Goal: Task Accomplishment & Management: Use online tool/utility

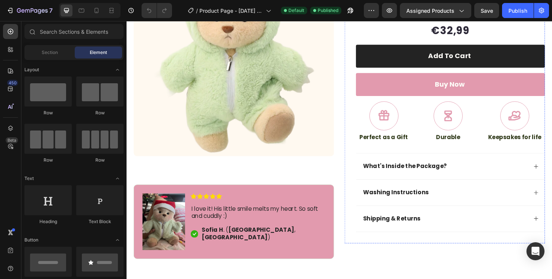
scroll to position [142, 0]
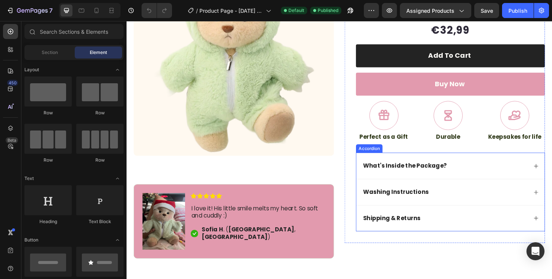
click at [439, 216] on div "Shipping & Returns" at bounding box center [469, 230] width 199 height 28
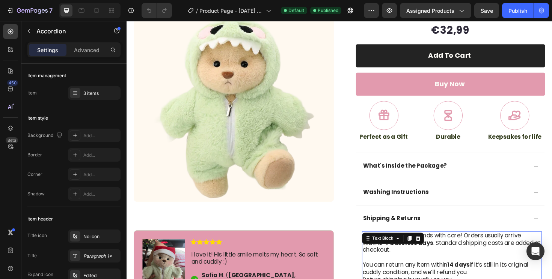
click at [433, 252] on strong "3-7 business days" at bounding box center [422, 256] width 57 height 9
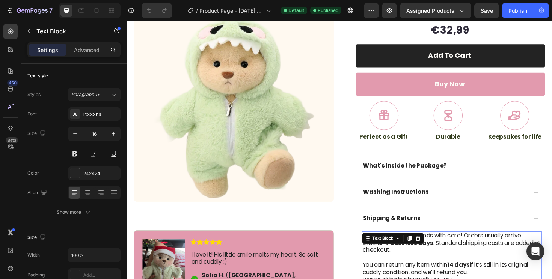
click at [413, 246] on div "Text Block" at bounding box center [409, 252] width 66 height 12
click at [414, 245] on p "We ship all cuddly friends with care! Orders usually arrive within 3-7 business…" at bounding box center [471, 256] width 189 height 23
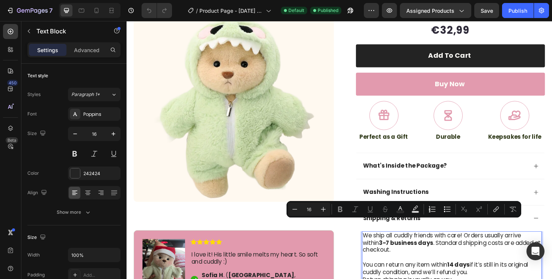
click at [414, 252] on strong "3-7 business days" at bounding box center [422, 256] width 57 height 9
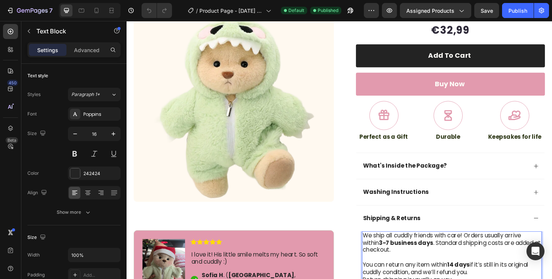
click at [407, 252] on strong "3-7 business days" at bounding box center [422, 256] width 57 height 9
click at [401, 245] on p "We ship all cuddly friends with care! Orders usually arrive within 5-10 busines…" at bounding box center [471, 256] width 189 height 23
click at [402, 245] on p "We ship all cuddly friends with care! Orders usually arrive within 5-10 busines…" at bounding box center [471, 256] width 189 height 23
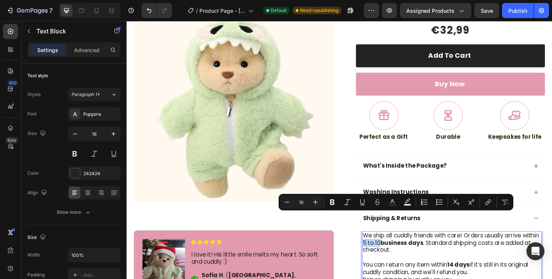
drag, startPoint x: 414, startPoint y: 230, endPoint x: 396, endPoint y: 230, distance: 17.7
click at [396, 245] on p "We ship all cuddly friends with care! Orders usually arrive within 5 to 10 busi…" at bounding box center [471, 256] width 189 height 23
click at [81, 159] on button at bounding box center [75, 154] width 14 height 14
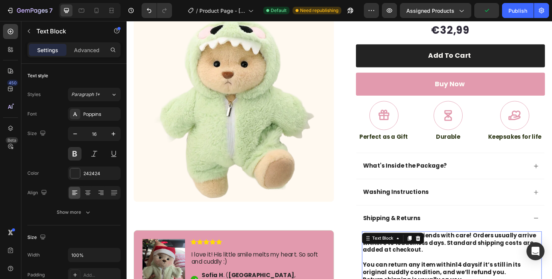
click at [439, 268] on p "Rich Text Editor. Editing area: main" at bounding box center [471, 272] width 189 height 8
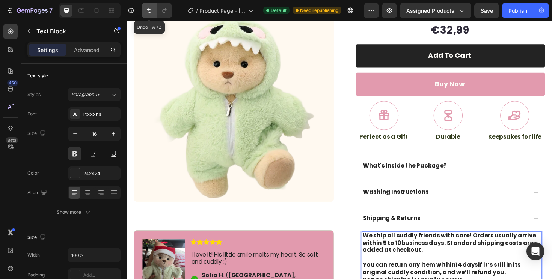
click at [151, 8] on icon "Undo/Redo" at bounding box center [149, 11] width 8 height 8
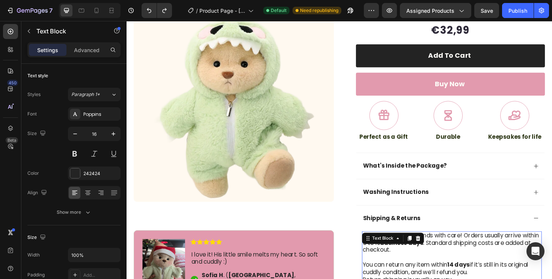
click at [421, 276] on p "You can return any item [DATE] if it’s still in its original cuddly condition, …" at bounding box center [471, 284] width 189 height 16
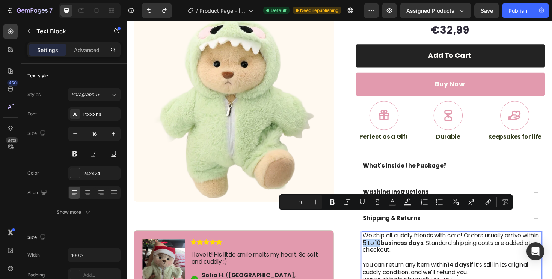
drag, startPoint x: 397, startPoint y: 229, endPoint x: 415, endPoint y: 232, distance: 18.2
click at [415, 245] on p "We ship all cuddly friends with care! Orders usually arrive within 5 to 10 busi…" at bounding box center [471, 256] width 189 height 23
click at [483, 245] on p "We ship all cuddly friends with care! Orders usually arrive within 5 to 10 busi…" at bounding box center [471, 256] width 189 height 23
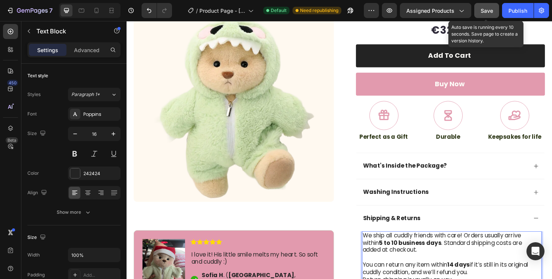
click at [488, 12] on span "Save" at bounding box center [487, 11] width 12 height 6
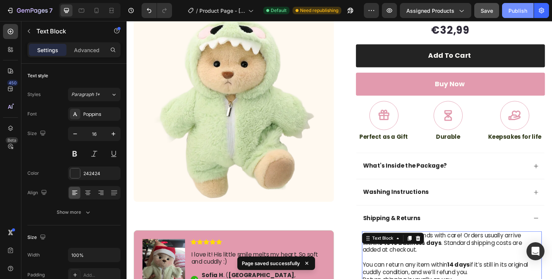
click at [519, 11] on div "Publish" at bounding box center [518, 11] width 19 height 8
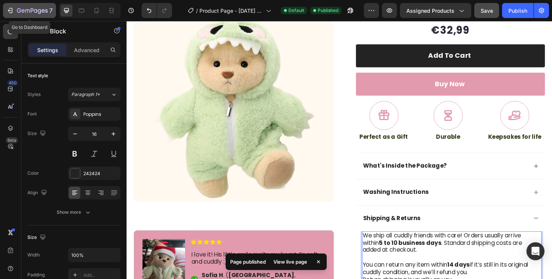
click at [29, 12] on icon "button" at bounding box center [27, 10] width 5 height 3
